Goal: Register for event/course

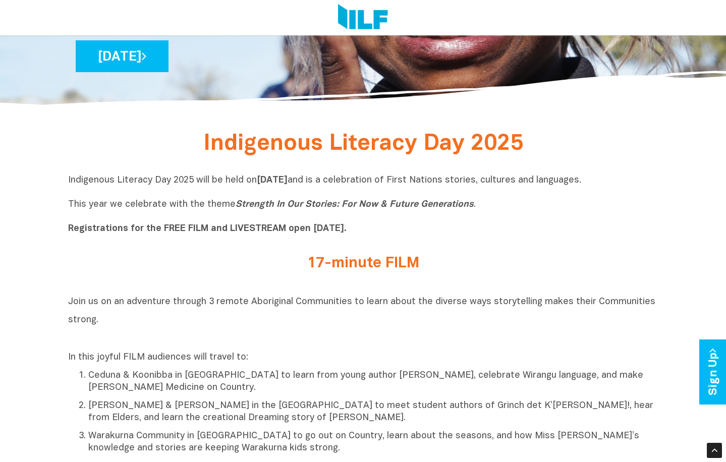
scroll to position [252, 0]
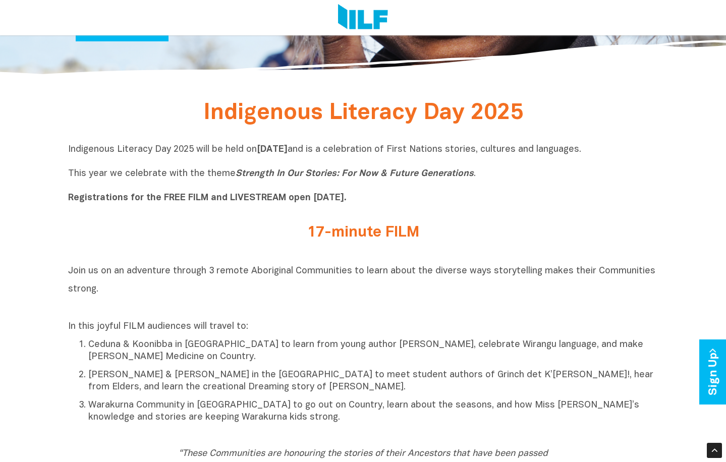
drag, startPoint x: 82, startPoint y: 198, endPoint x: 381, endPoint y: 200, distance: 299.1
click at [381, 200] on p "Indigenous Literacy Day 2025 will be held [DATE][DATE] and is a celebration of …" at bounding box center [363, 174] width 590 height 61
drag, startPoint x: 381, startPoint y: 200, endPoint x: 324, endPoint y: 216, distance: 59.2
click at [324, 216] on div "Indigenous Literacy Day 2025 will be held [DATE][DATE] and is a celebration of …" at bounding box center [363, 176] width 590 height 81
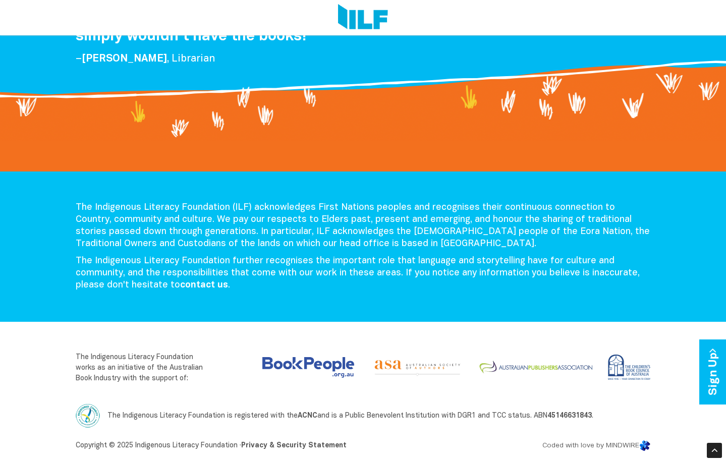
scroll to position [1970, 0]
click at [328, 365] on img at bounding box center [308, 367] width 92 height 21
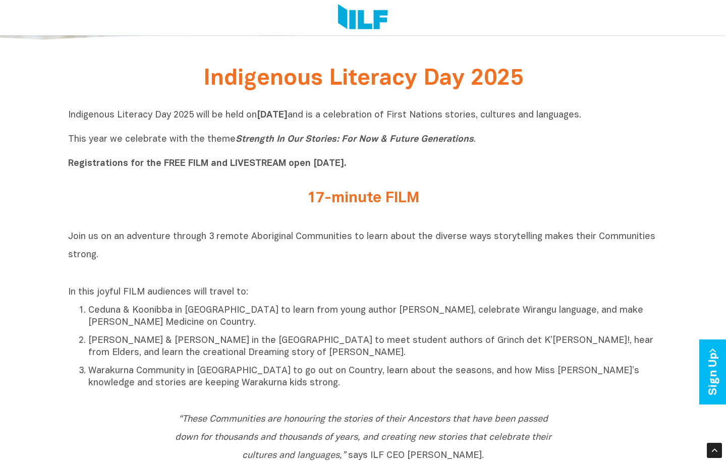
scroll to position [407, 0]
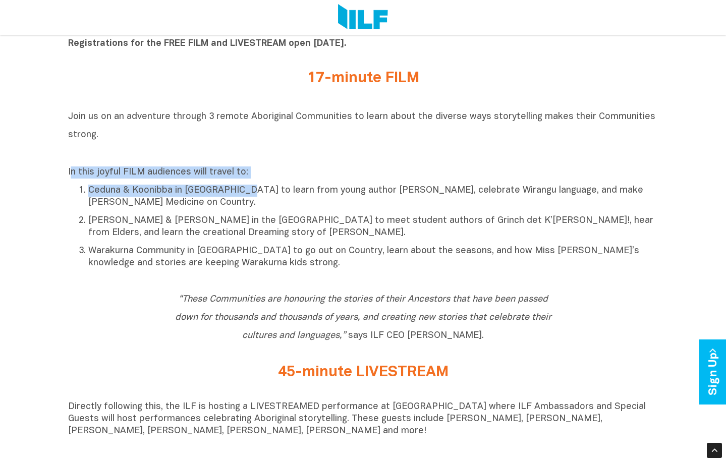
drag, startPoint x: 71, startPoint y: 172, endPoint x: 240, endPoint y: 194, distance: 170.8
click at [240, 194] on div "In this joyful FILM audiences will travel to: Ceduna & Koonibba in [GEOGRAPHIC_…" at bounding box center [363, 217] width 590 height 103
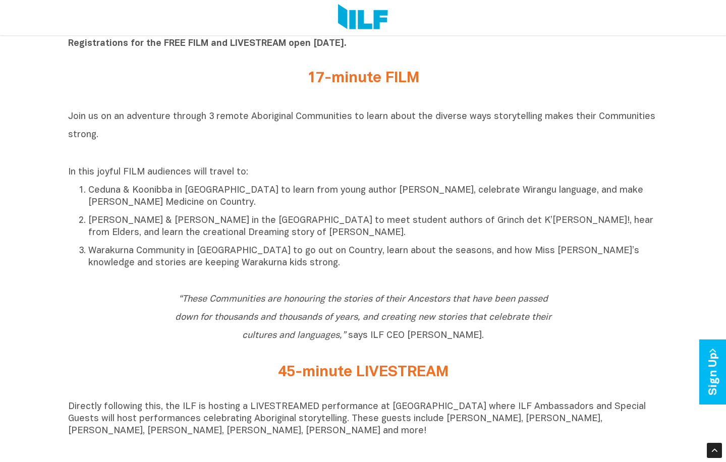
click at [136, 225] on p "[PERSON_NAME] & [PERSON_NAME] in the [GEOGRAPHIC_DATA] to meet student authors …" at bounding box center [373, 227] width 570 height 24
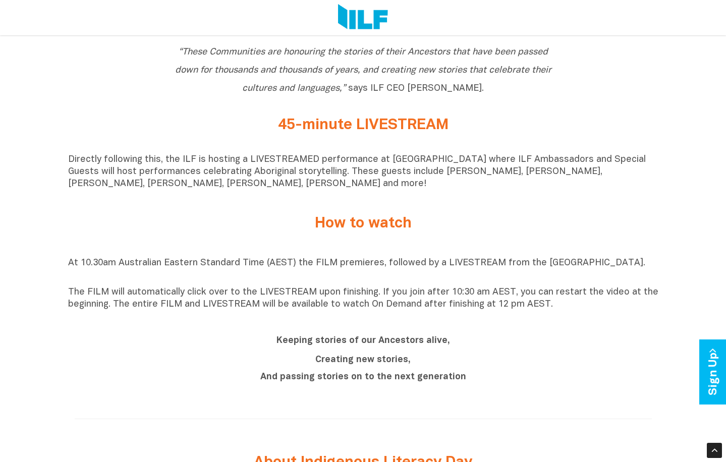
scroll to position [659, 0]
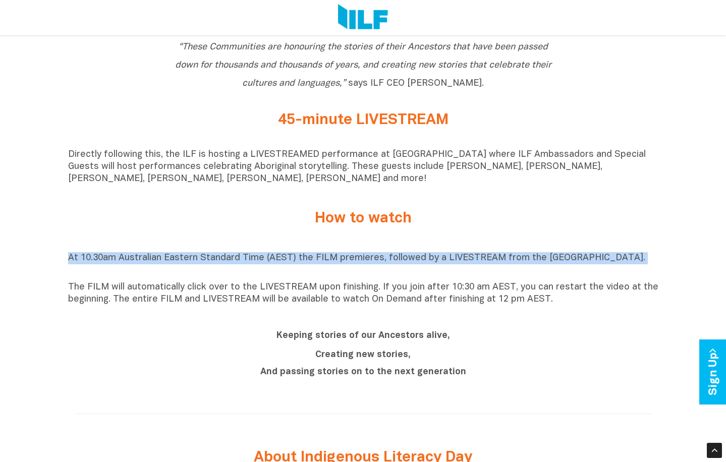
drag, startPoint x: 68, startPoint y: 262, endPoint x: 563, endPoint y: 274, distance: 495.4
click at [563, 274] on p "At 10.30am Australian Eastern Standard Time (AEST) the FILM premieres, followed…" at bounding box center [363, 264] width 590 height 24
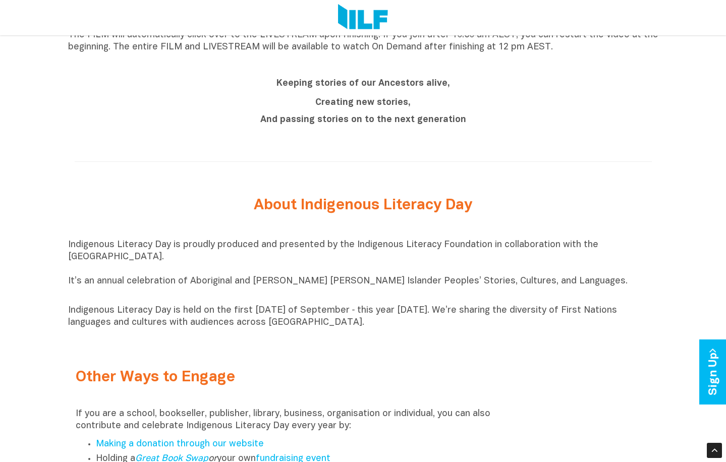
scroll to position [961, 0]
